Goal: Task Accomplishment & Management: Use online tool/utility

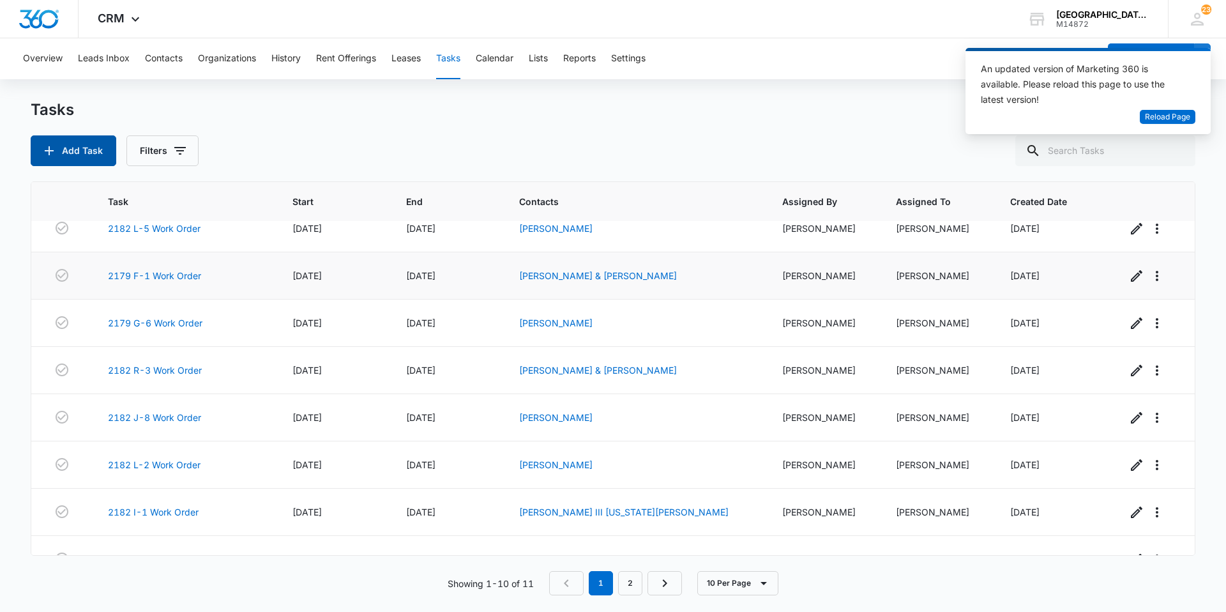
scroll to position [128, 0]
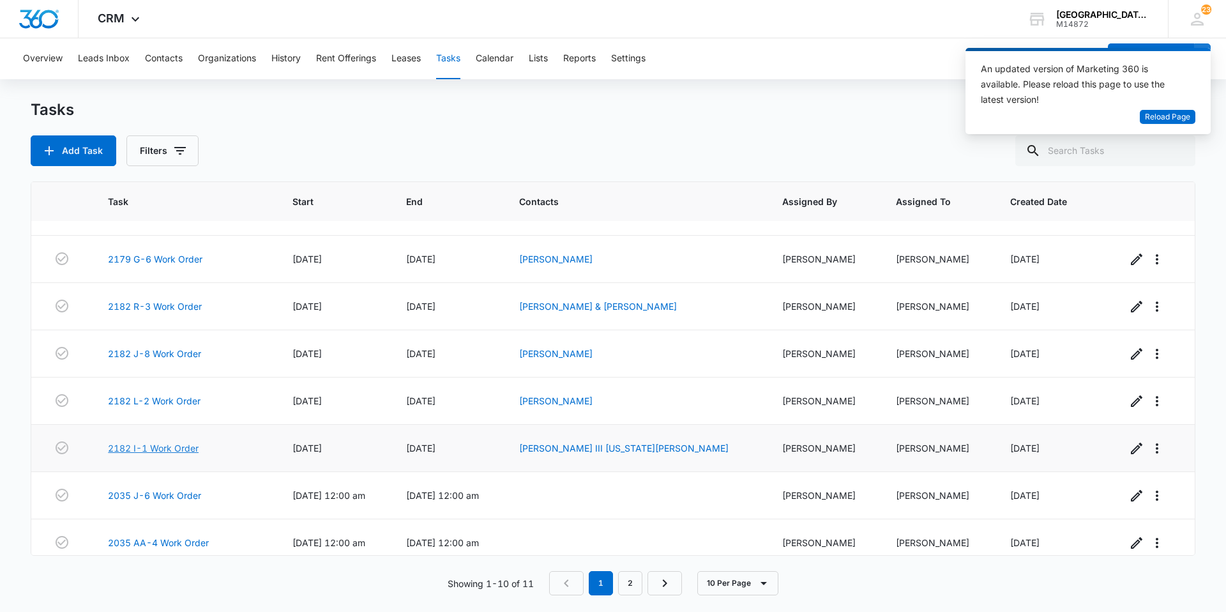
click at [152, 450] on link "2182 I-1 Work Order" at bounding box center [153, 447] width 91 height 13
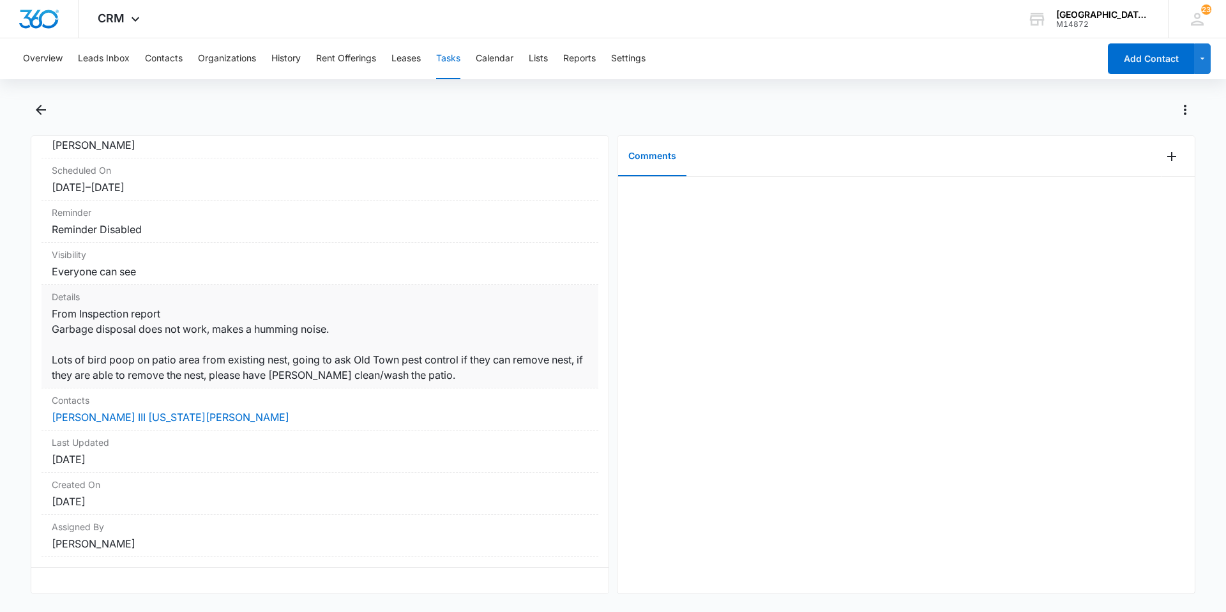
scroll to position [135, 0]
click at [44, 105] on icon "Back" at bounding box center [40, 109] width 15 height 15
